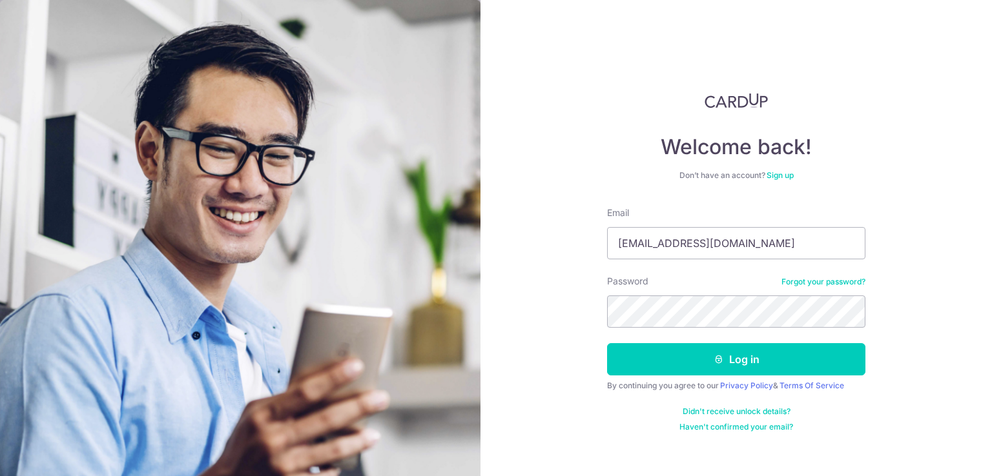
type input "[EMAIL_ADDRESS][DOMAIN_NAME]"
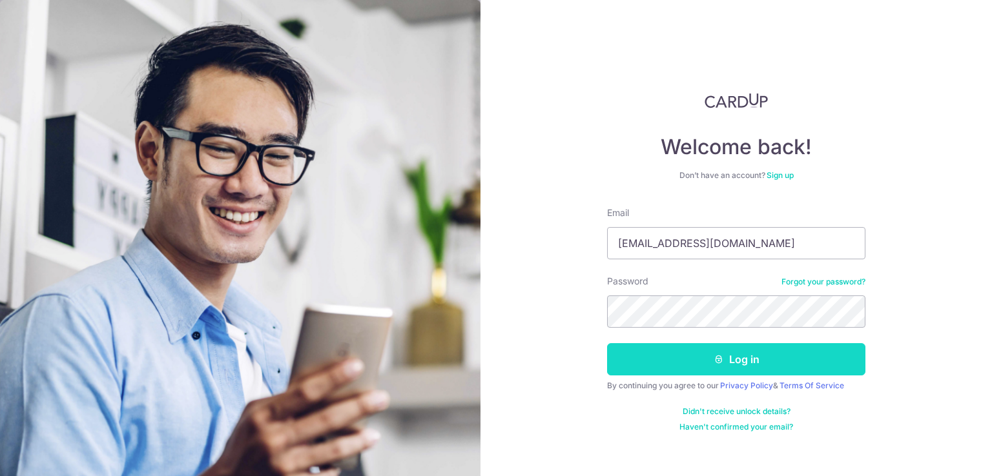
click at [739, 358] on button "Log in" at bounding box center [736, 359] width 258 height 32
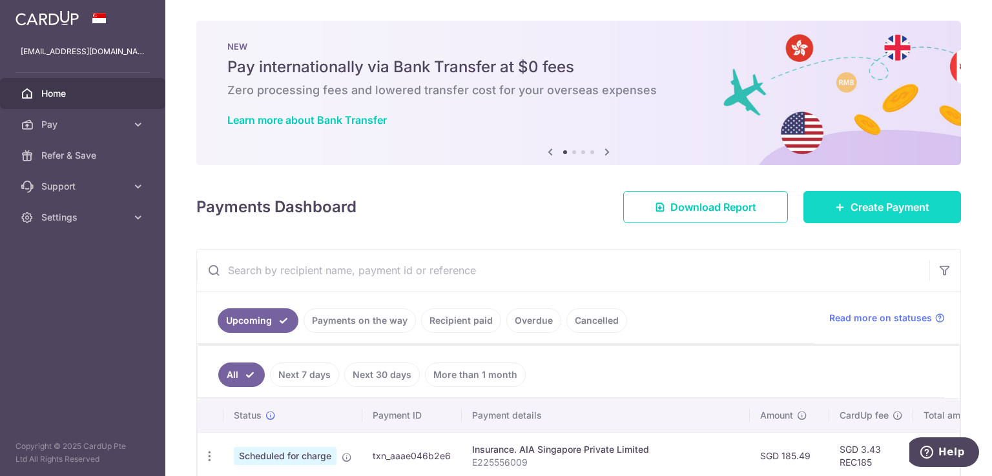
click at [841, 205] on link "Create Payment" at bounding box center [882, 207] width 158 height 32
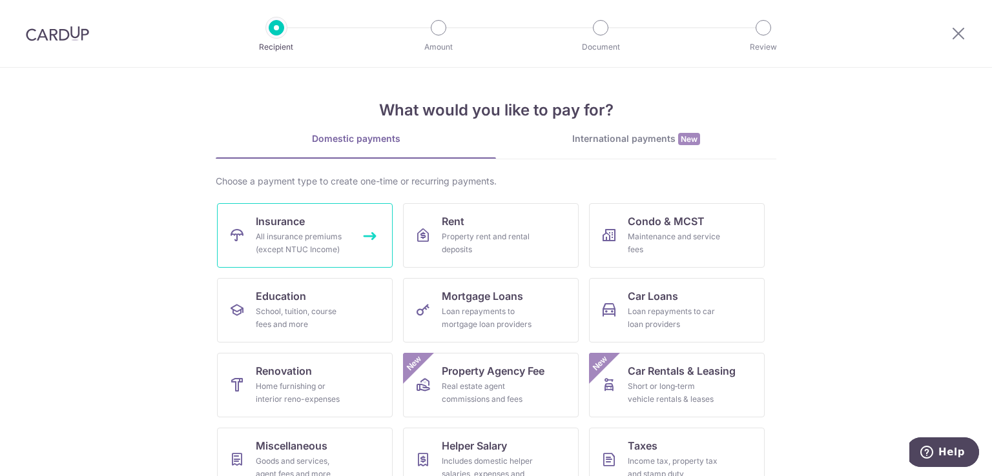
click at [282, 236] on div "All insurance premiums (except NTUC Income)" at bounding box center [302, 243] width 93 height 26
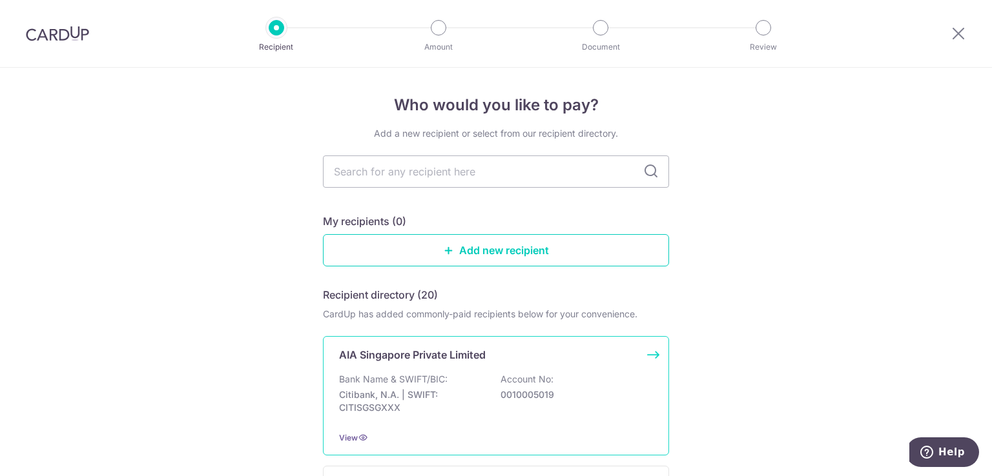
click at [408, 395] on p "Citibank, N.A. | SWIFT: CITISGSGXXX" at bounding box center [411, 402] width 145 height 26
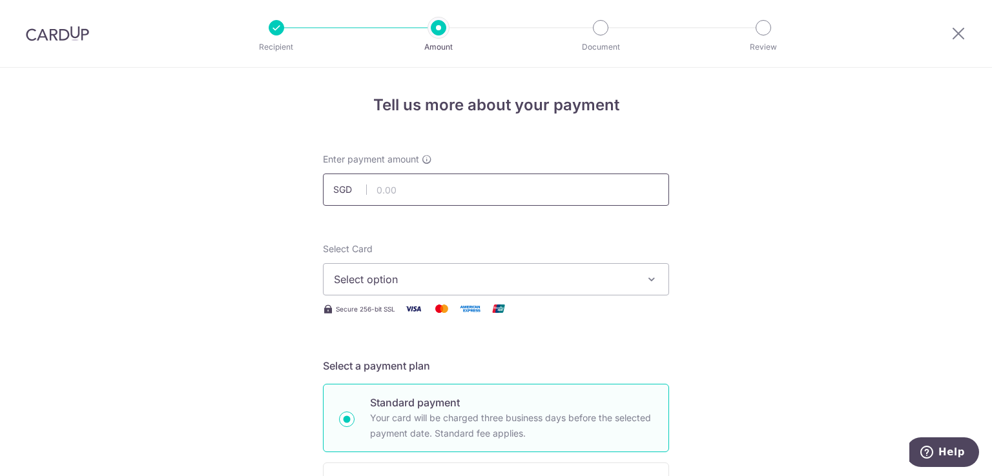
click at [438, 194] on input "text" at bounding box center [496, 190] width 346 height 32
paste input "1,043.67"
type input "1,043.67"
click at [400, 286] on span "Select option" at bounding box center [484, 279] width 301 height 15
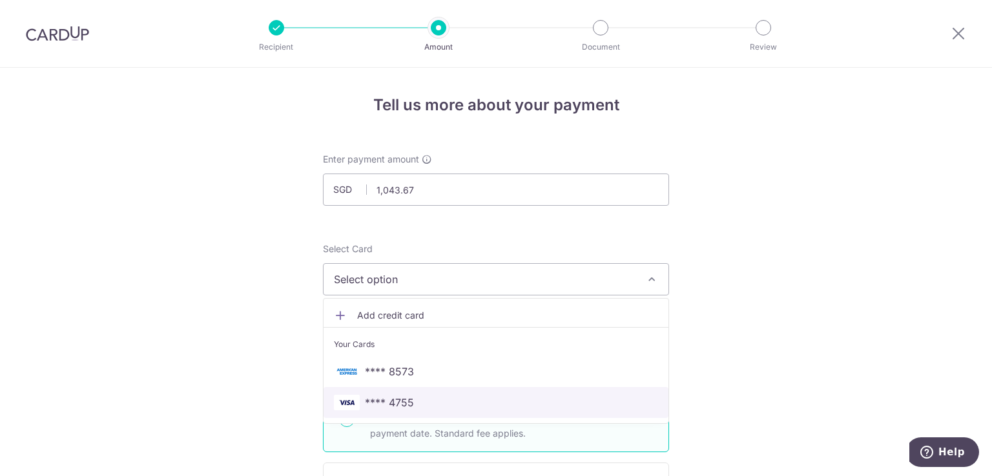
drag, startPoint x: 414, startPoint y: 396, endPoint x: 506, endPoint y: 377, distance: 94.2
click at [413, 396] on span "**** 4755" at bounding box center [496, 402] width 324 height 15
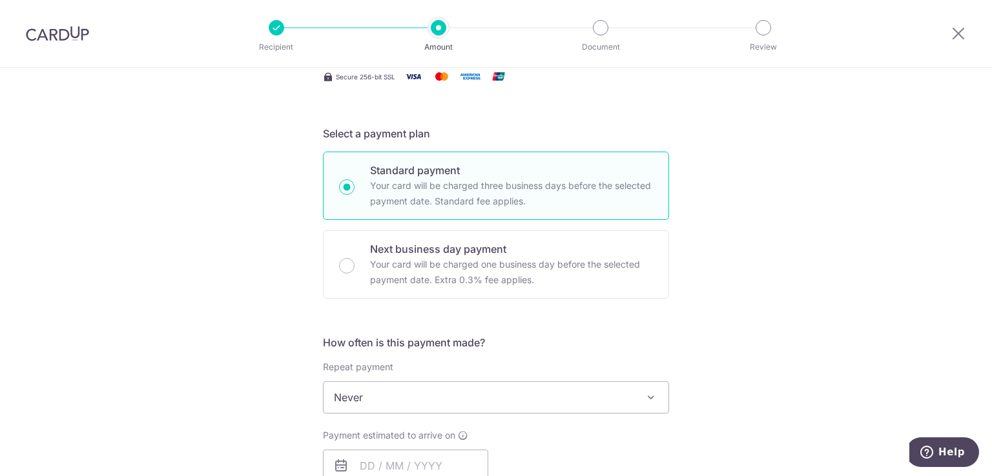
scroll to position [323, 0]
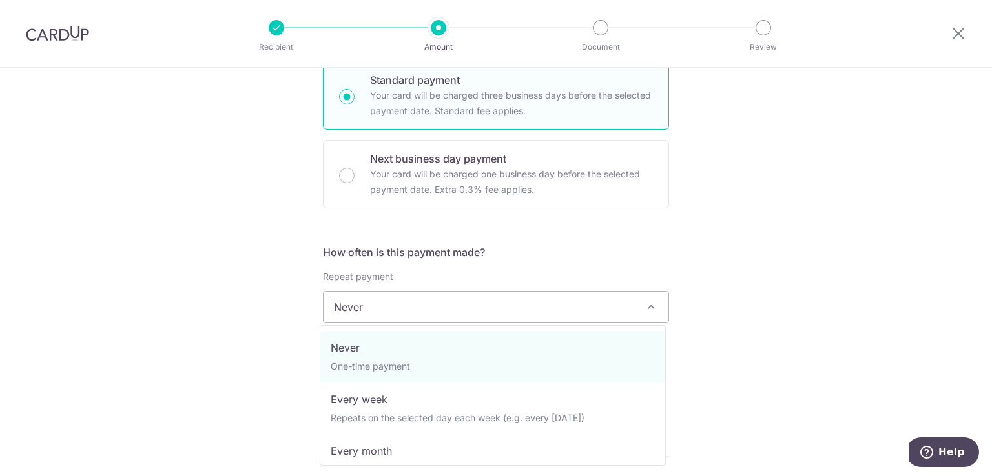
click at [415, 313] on span "Never" at bounding box center [495, 307] width 345 height 31
select select "3"
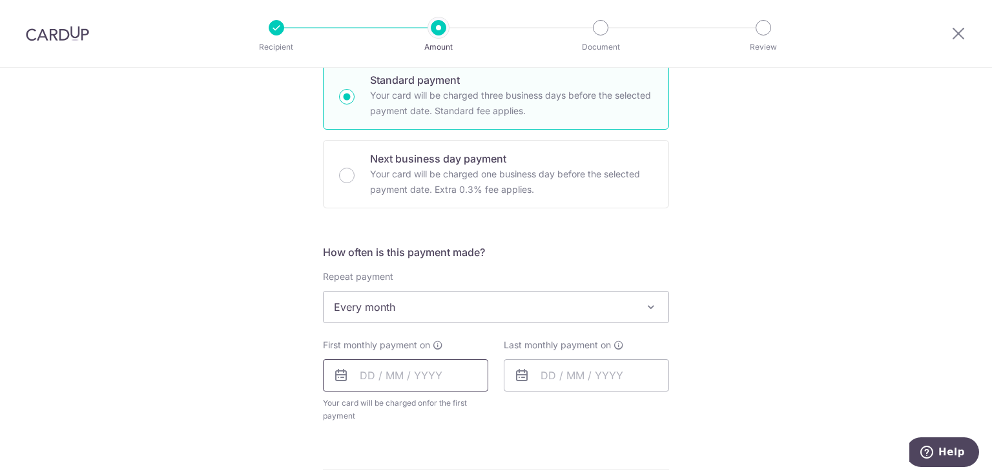
click at [440, 375] on input "text" at bounding box center [405, 376] width 165 height 32
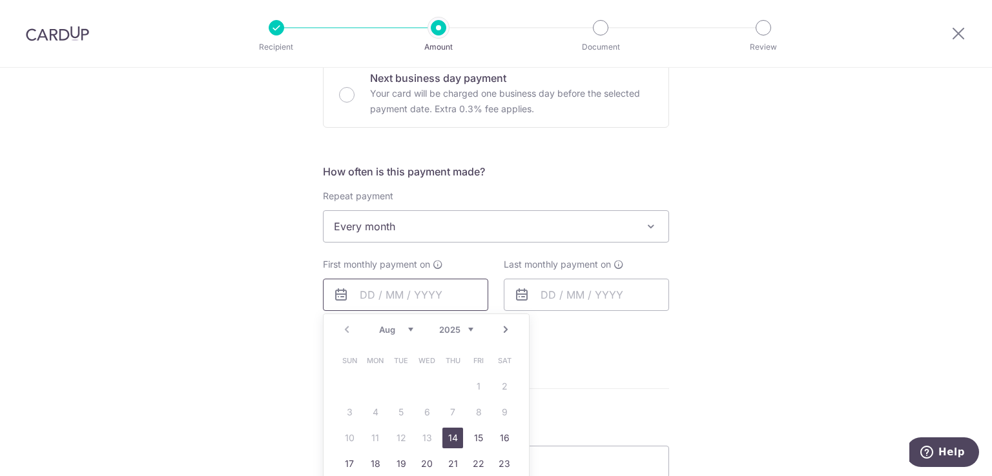
scroll to position [517, 0]
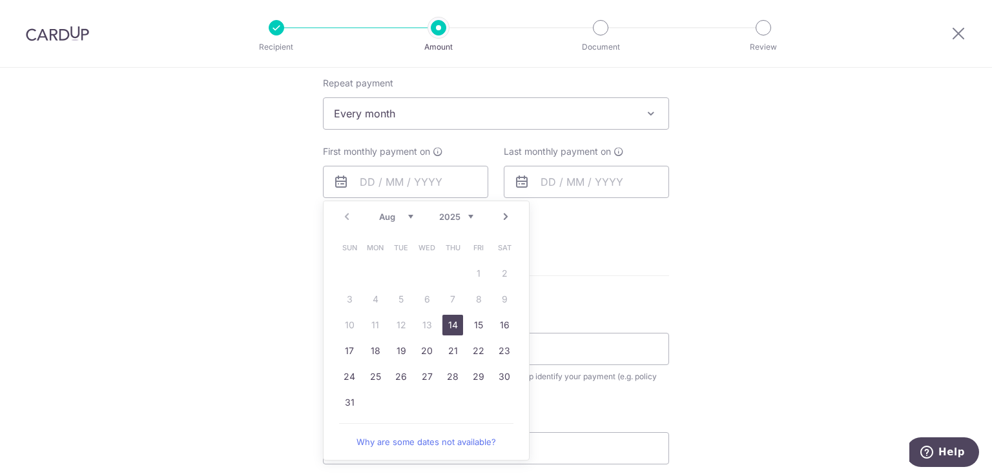
click at [449, 321] on link "14" at bounding box center [452, 325] width 21 height 21
type input "[DATE]"
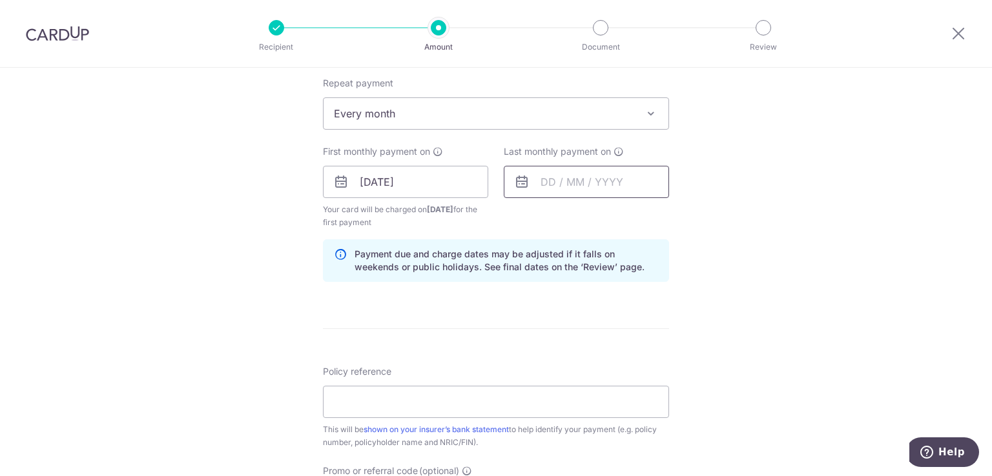
click at [555, 182] on input "text" at bounding box center [586, 182] width 165 height 32
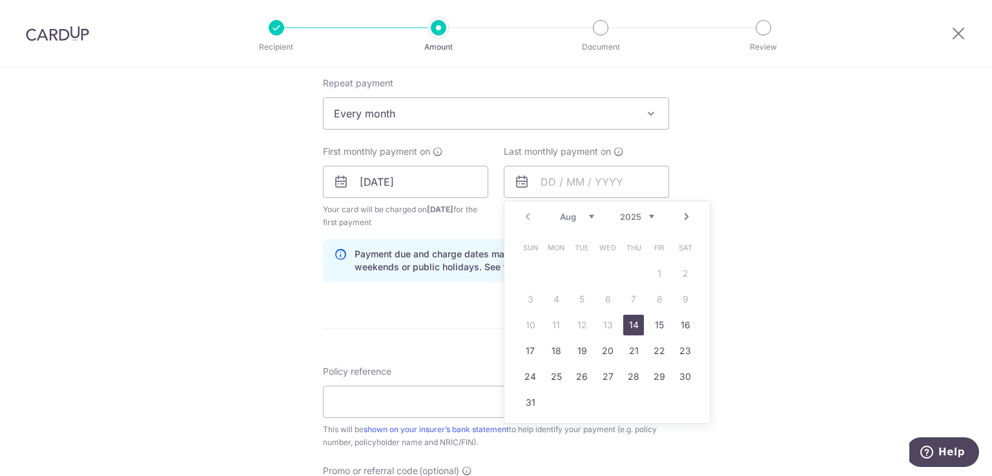
click at [579, 214] on select "Aug Sep Oct Nov Dec" at bounding box center [577, 217] width 34 height 10
click at [554, 322] on link "15" at bounding box center [556, 325] width 21 height 21
type input "15/09/2025"
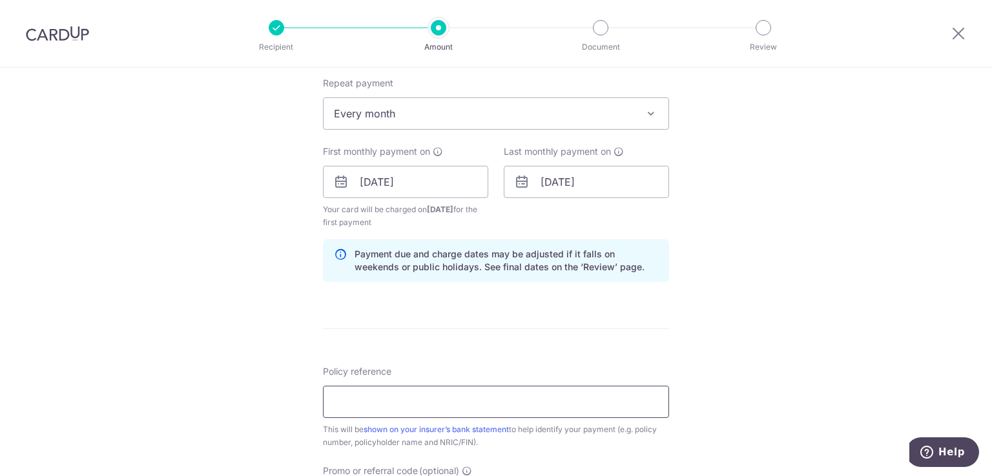
drag, startPoint x: 500, startPoint y: 409, endPoint x: 561, endPoint y: 333, distance: 97.4
click at [497, 410] on input "Policy reference" at bounding box center [496, 402] width 346 height 32
click at [452, 398] on input "Policy reference" at bounding box center [496, 402] width 346 height 32
paste input "L549919885"
type input "L549919885"
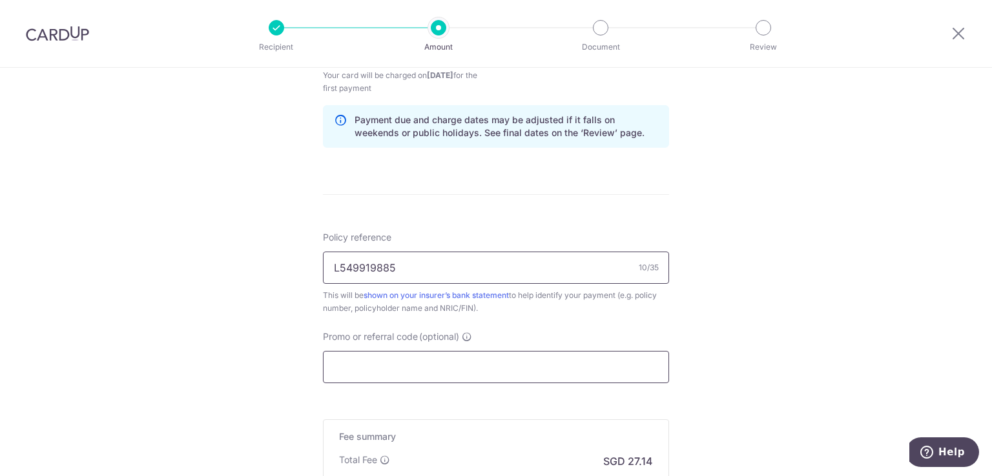
scroll to position [710, 0]
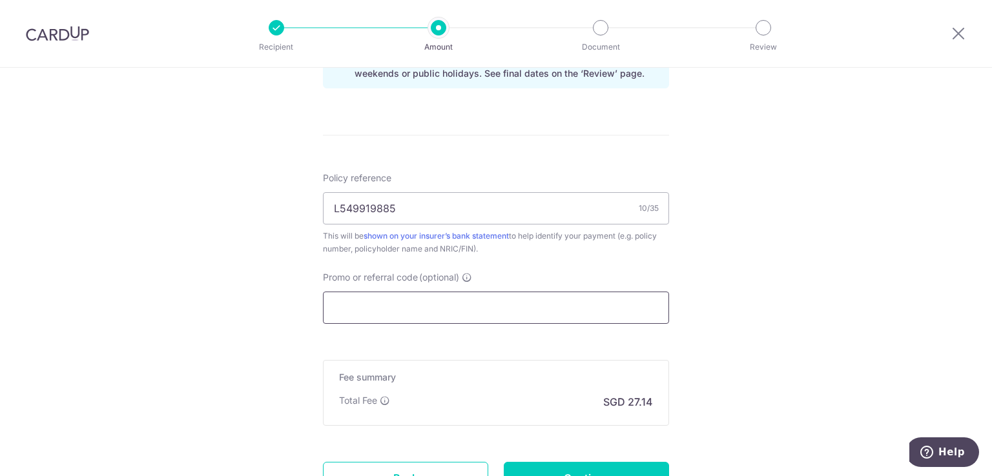
click at [496, 313] on input "Promo or referral code (optional)" at bounding box center [496, 308] width 346 height 32
paste input "REC185"
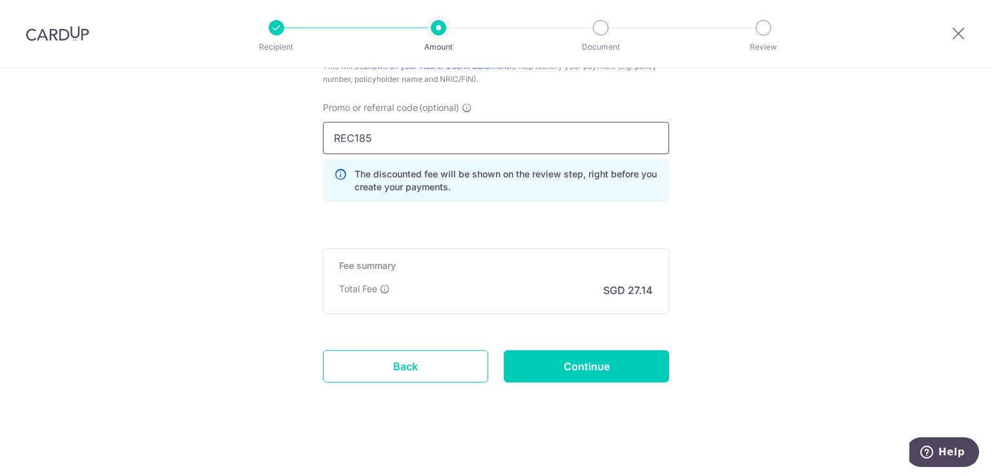
scroll to position [881, 0]
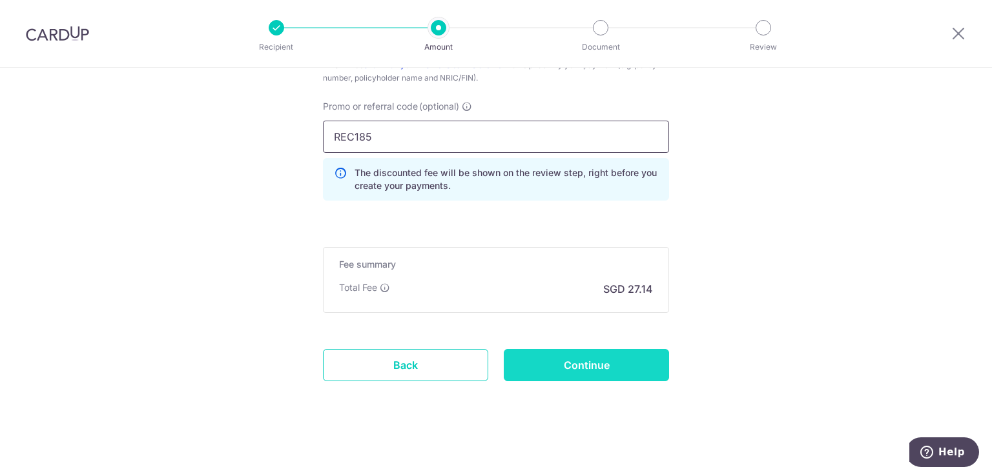
type input "REC185"
drag, startPoint x: 615, startPoint y: 363, endPoint x: 644, endPoint y: 355, distance: 30.1
click at [613, 364] on input "Continue" at bounding box center [586, 365] width 165 height 32
type input "Create Schedule"
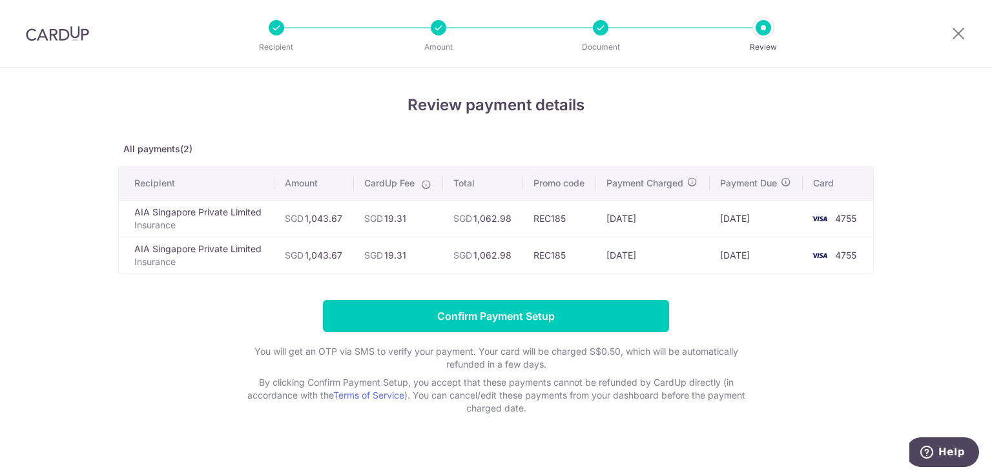
drag, startPoint x: 339, startPoint y: 216, endPoint x: 302, endPoint y: 229, distance: 39.8
click at [302, 229] on td "SGD 1,043.67" at bounding box center [313, 218] width 79 height 37
copy td "1,043.67"
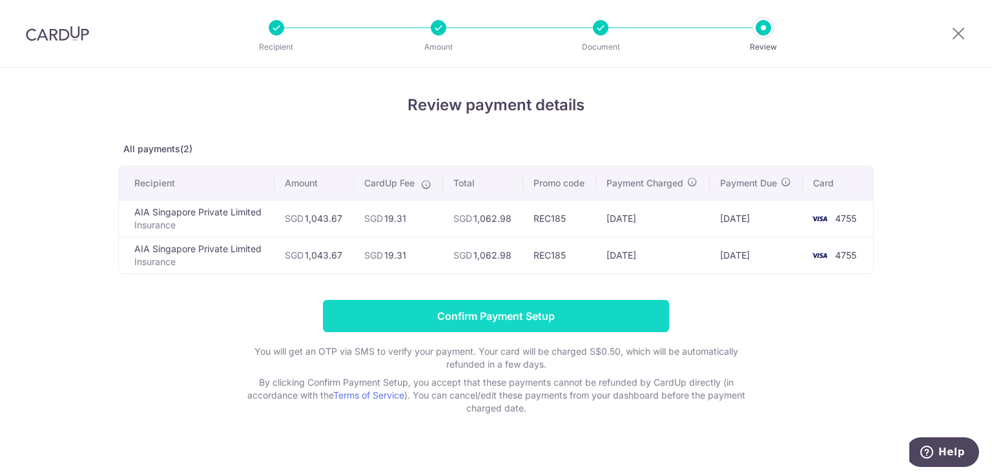
click at [538, 320] on input "Confirm Payment Setup" at bounding box center [496, 316] width 346 height 32
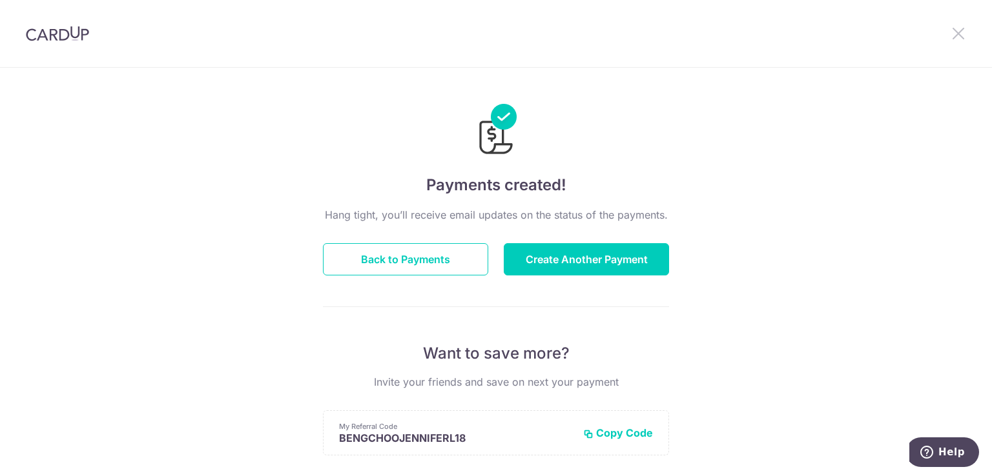
click at [961, 34] on icon at bounding box center [957, 33] width 15 height 16
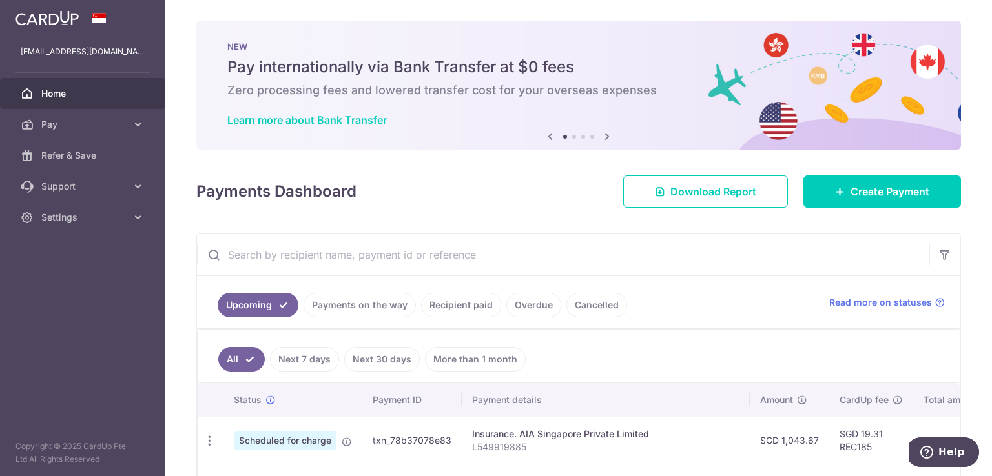
scroll to position [65, 0]
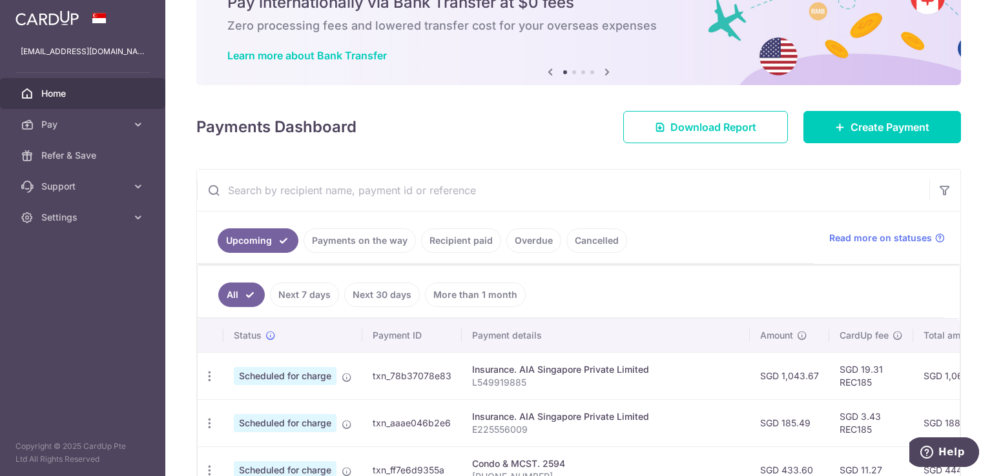
click at [580, 200] on input "text" at bounding box center [563, 190] width 732 height 41
paste input "1,043.67"
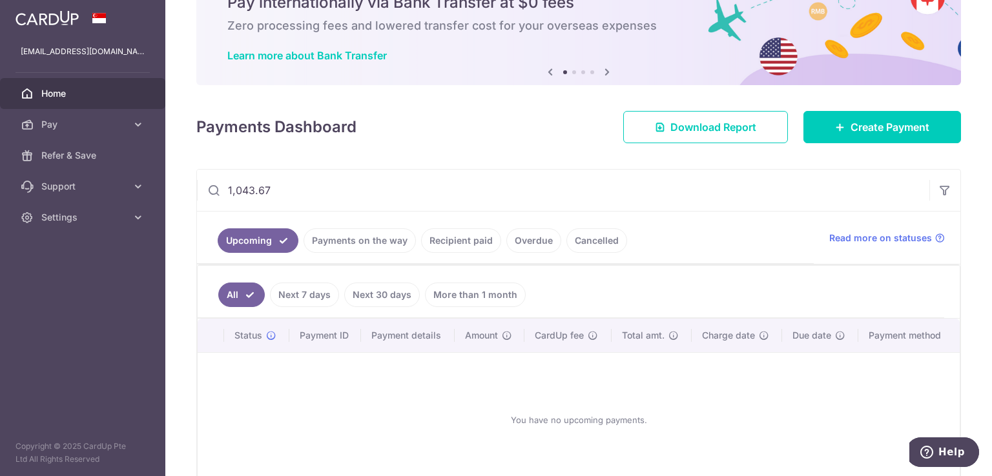
drag, startPoint x: 582, startPoint y: 198, endPoint x: 563, endPoint y: 142, distance: 59.2
click at [573, 161] on div "× Pause Schedule Pause all future payments in this series Pause just this one p…" at bounding box center [578, 238] width 826 height 476
click at [464, 176] on input "1,043.67" at bounding box center [563, 190] width 732 height 41
type input "1,043.67"
click at [239, 243] on link "Upcoming" at bounding box center [258, 241] width 81 height 25
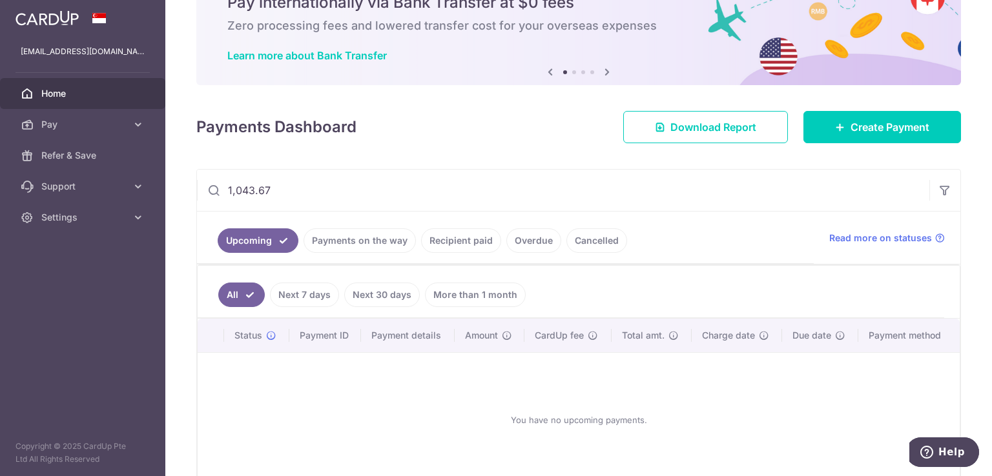
click at [57, 95] on span "Home" at bounding box center [83, 93] width 85 height 13
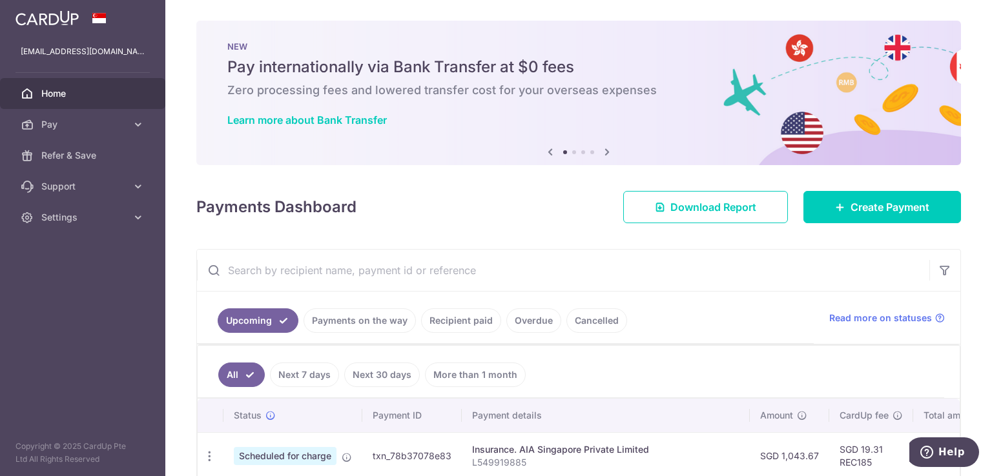
click at [443, 215] on div "Payments Dashboard Download Report Create Payment" at bounding box center [578, 204] width 764 height 37
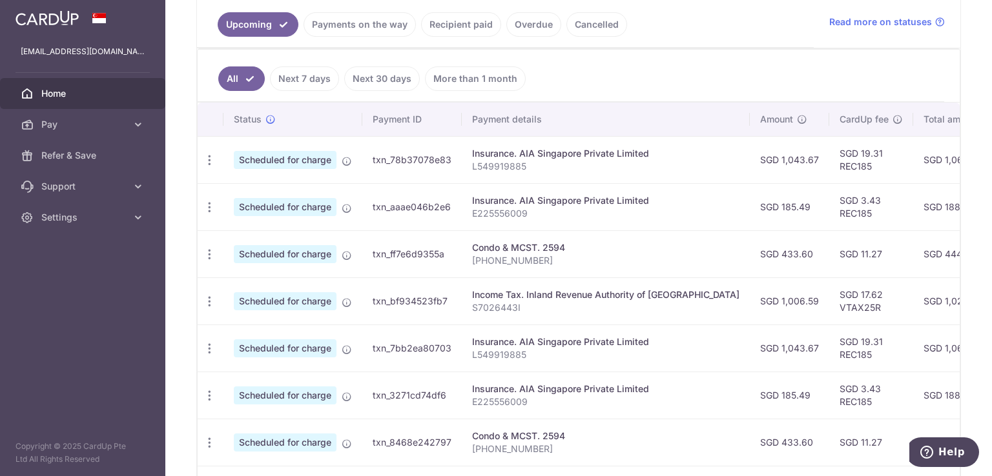
scroll to position [275, 0]
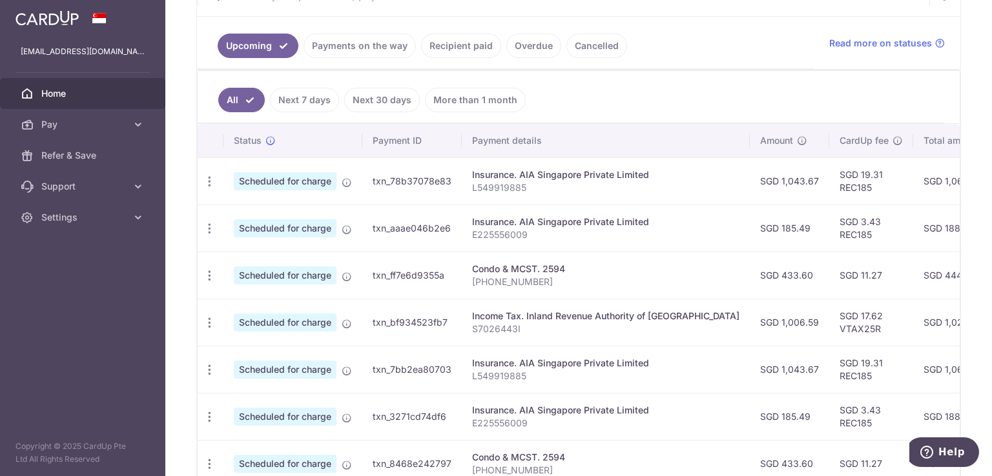
click at [750, 373] on td "SGD 1,043.67" at bounding box center [789, 369] width 79 height 47
click at [750, 367] on td "SGD 1,043.67" at bounding box center [789, 369] width 79 height 47
copy td "1,043.67"
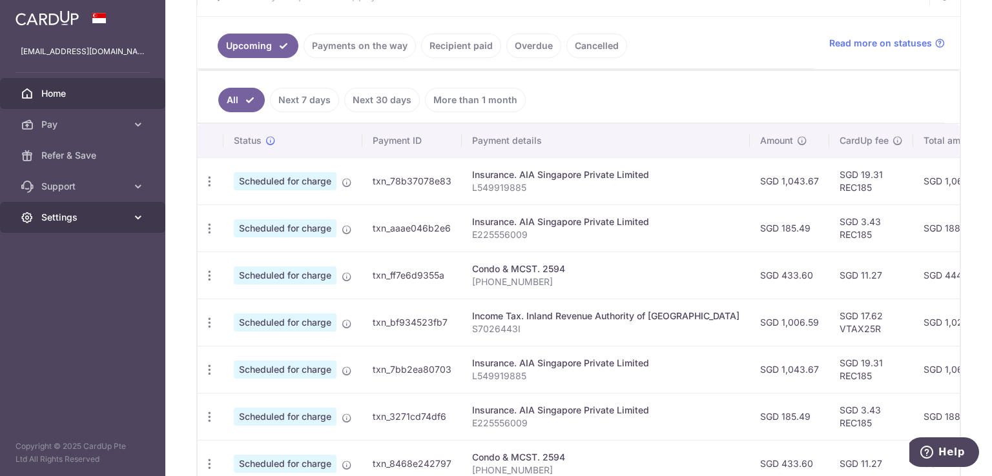
click at [56, 220] on span "Settings" at bounding box center [83, 217] width 85 height 13
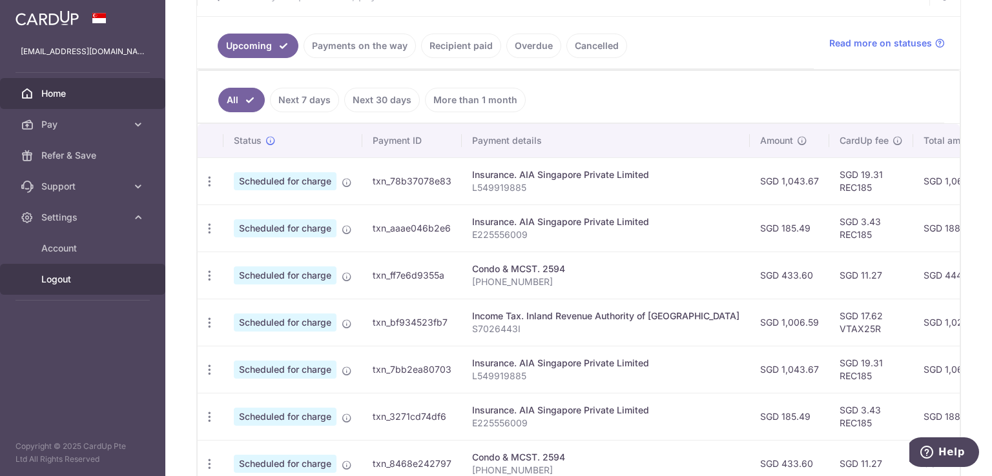
click at [57, 273] on span "Logout" at bounding box center [83, 279] width 85 height 13
